Goal: Find specific page/section: Find specific page/section

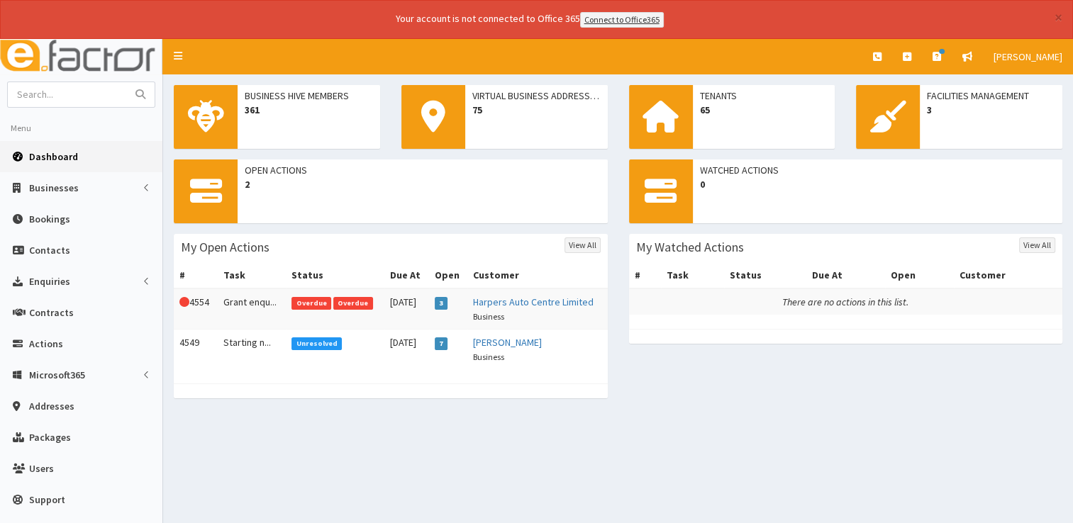
drag, startPoint x: 0, startPoint y: 0, endPoint x: 68, endPoint y: 158, distance: 172.1
click at [68, 158] on span "Dashboard" at bounding box center [53, 156] width 49 height 13
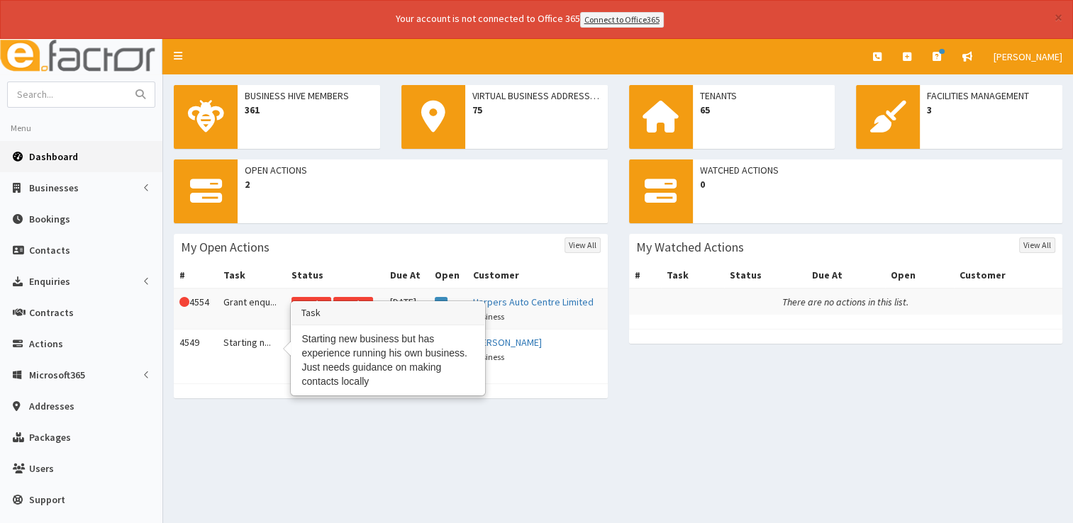
click at [241, 336] on td "Starting n..." at bounding box center [252, 349] width 69 height 40
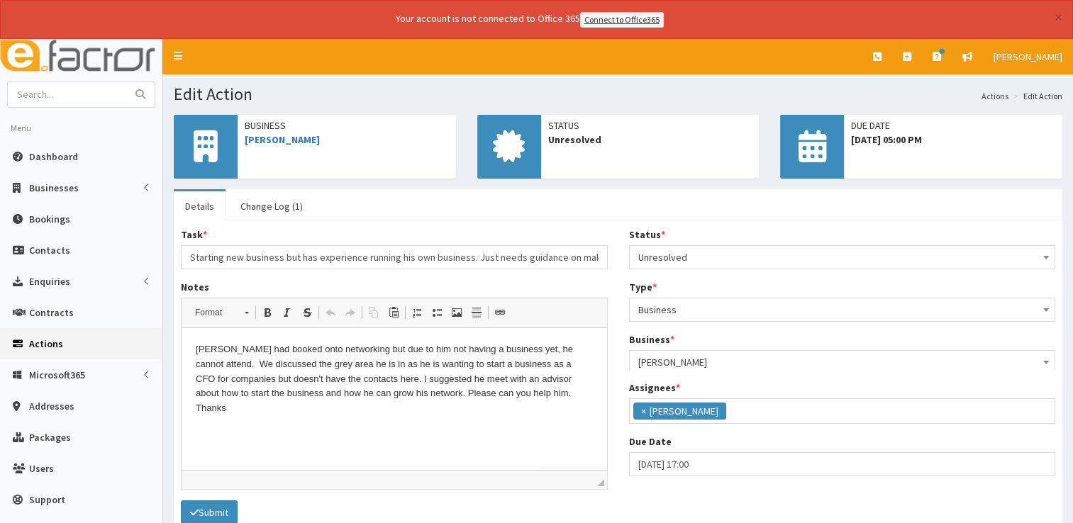
scroll to position [74, 0]
click at [94, 89] on input "text" at bounding box center [67, 94] width 119 height 25
type input "proampac"
click at [126, 82] on button "submit" at bounding box center [140, 94] width 28 height 25
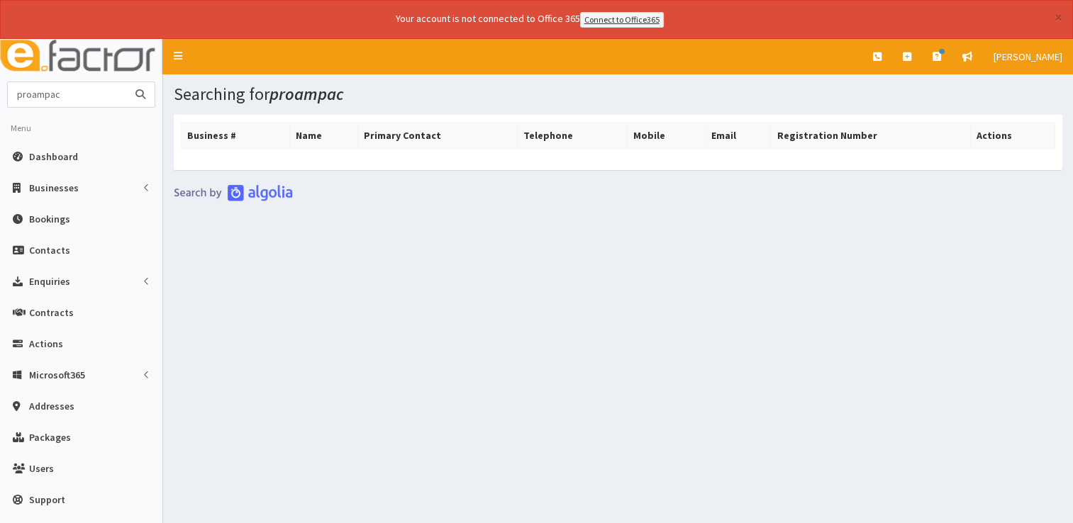
drag, startPoint x: 91, startPoint y: 84, endPoint x: 29, endPoint y: 95, distance: 63.3
click at [29, 95] on input "proampac" at bounding box center [67, 94] width 119 height 25
type input "pro"
click at [126, 82] on button "submit" at bounding box center [140, 94] width 28 height 25
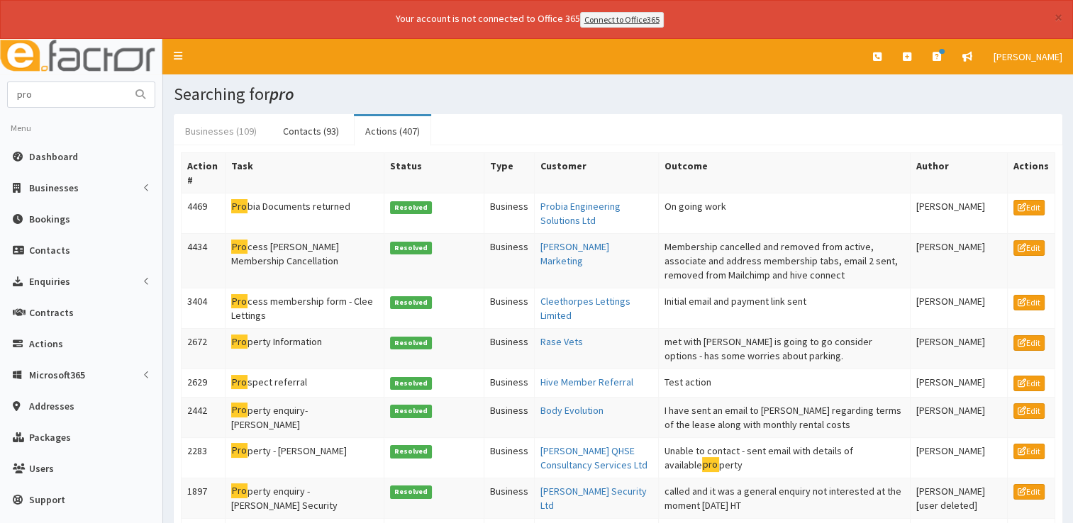
click at [225, 121] on link "Businesses (109)" at bounding box center [221, 131] width 94 height 30
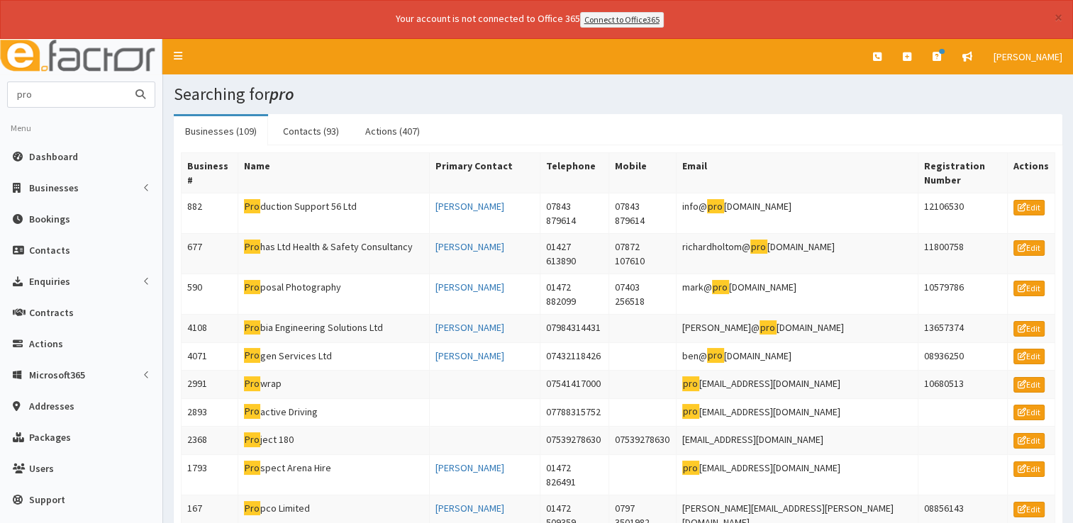
click at [74, 100] on input "pro" at bounding box center [67, 94] width 119 height 25
type input "proampac"
click at [126, 82] on button "submit" at bounding box center [140, 94] width 28 height 25
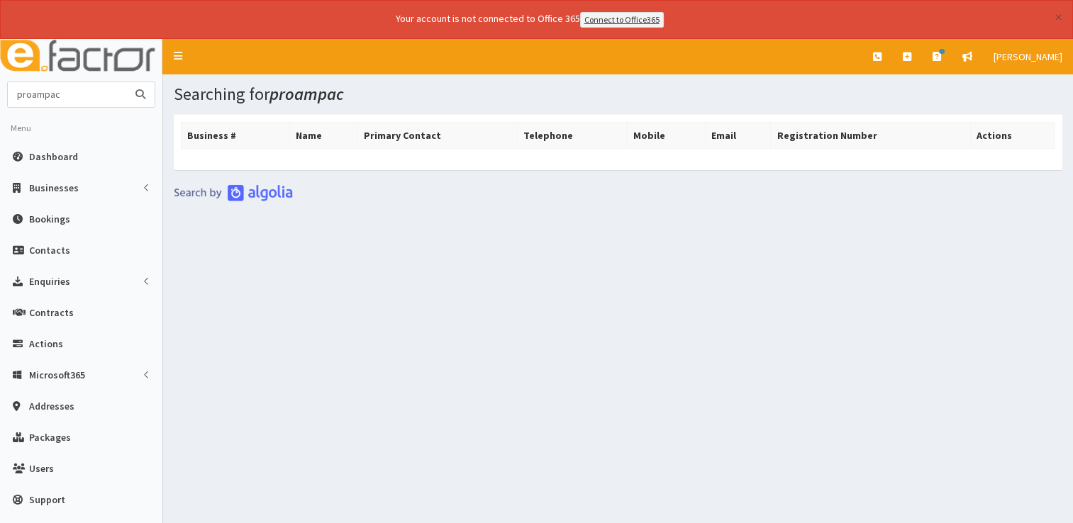
drag, startPoint x: 99, startPoint y: 95, endPoint x: -3, endPoint y: 67, distance: 105.3
click at [0, 67] on html "× Your account is not connected to Office 365 Connect to Office365 E Toggle nav…" at bounding box center [536, 281] width 1073 height 562
type input "steph"
click at [126, 82] on button "submit" at bounding box center [140, 94] width 28 height 25
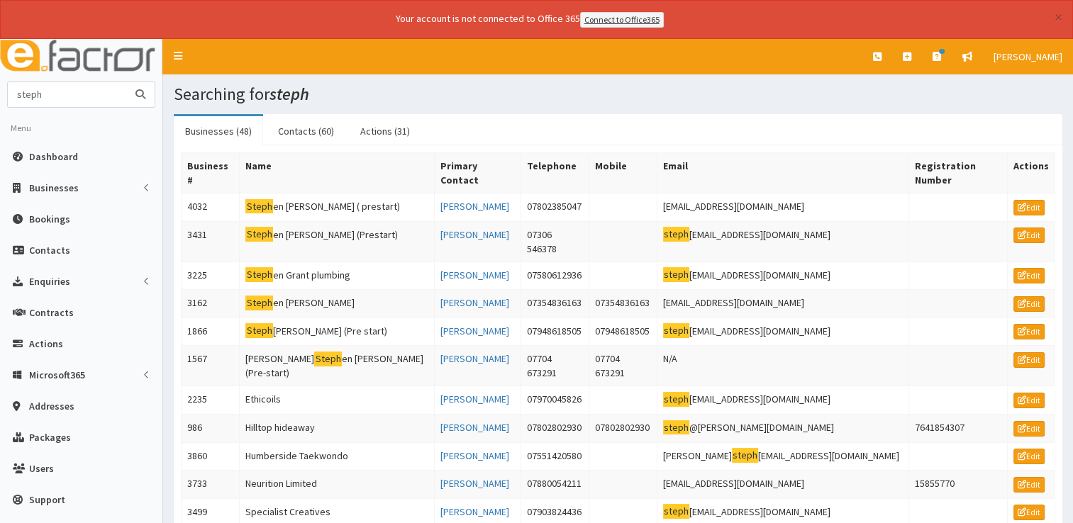
drag, startPoint x: 77, startPoint y: 87, endPoint x: 0, endPoint y: 89, distance: 76.6
paste input "@cwtchycookies.co.uk>"
type input "[EMAIL_ADDRESS][DOMAIN_NAME]>"
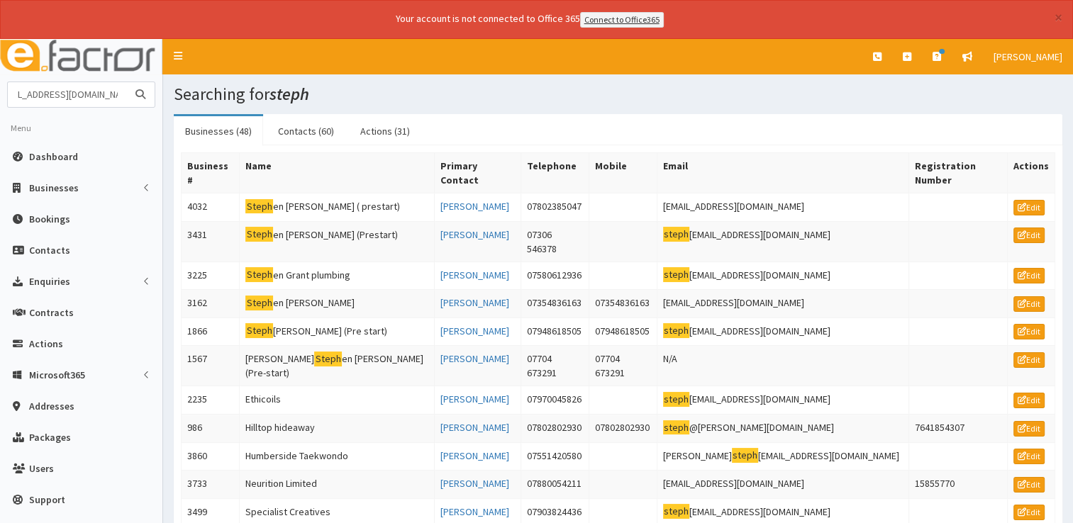
click at [126, 82] on button "submit" at bounding box center [140, 94] width 28 height 25
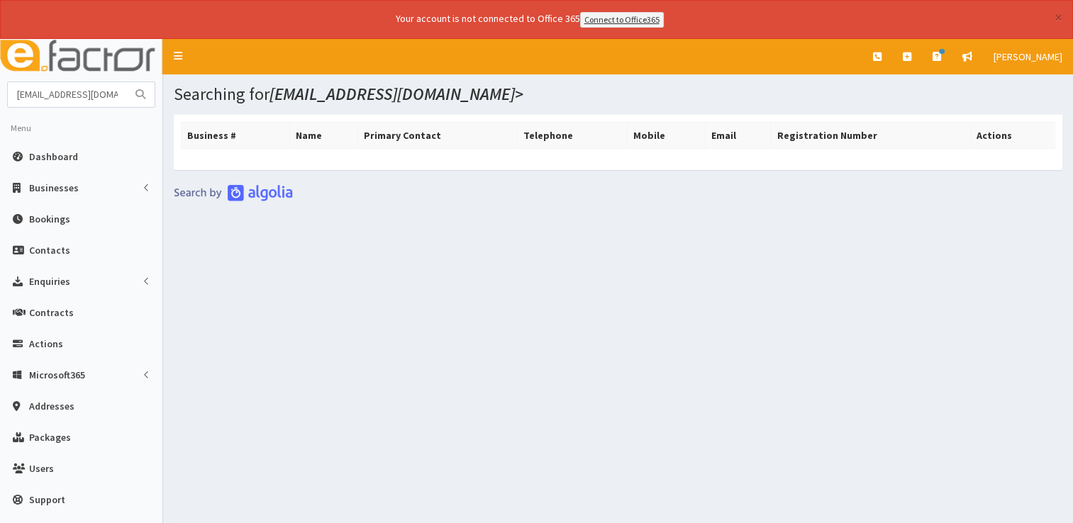
click at [129, 89] on button "submit" at bounding box center [140, 94] width 28 height 25
click at [128, 92] on button "submit" at bounding box center [140, 94] width 28 height 25
click at [108, 96] on input "[EMAIL_ADDRESS][DOMAIN_NAME]>" at bounding box center [67, 94] width 119 height 25
type input "[EMAIL_ADDRESS][DOMAIN_NAME]"
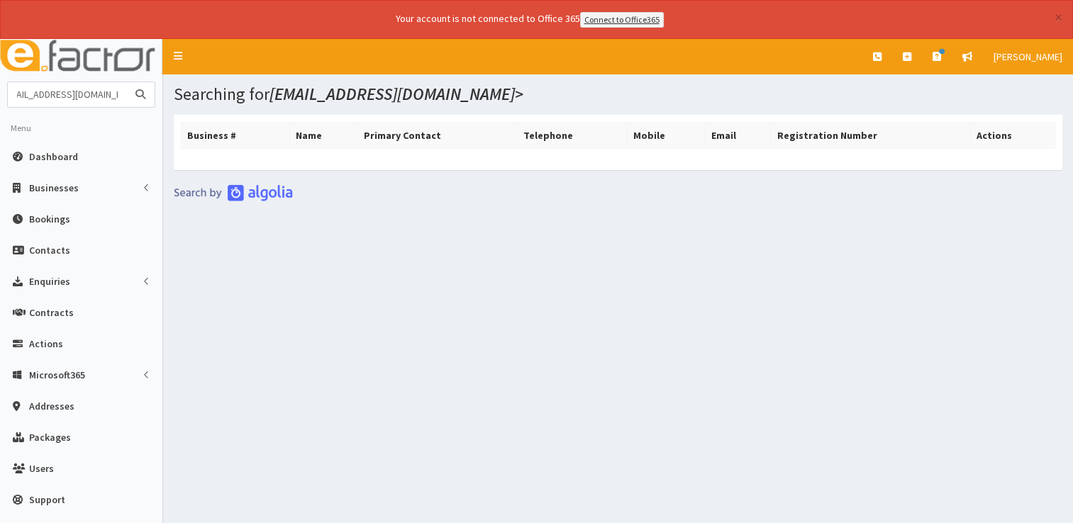
click at [126, 82] on button "submit" at bounding box center [140, 94] width 28 height 25
